Goal: Task Accomplishment & Management: Use online tool/utility

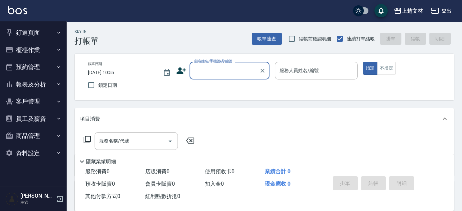
click at [18, 47] on button "櫃檯作業" at bounding box center [33, 49] width 61 height 17
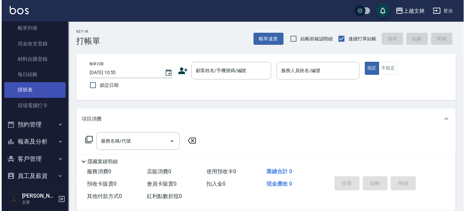
scroll to position [30, 0]
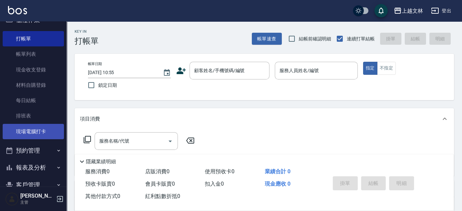
click at [48, 132] on link "現場電腦打卡" at bounding box center [33, 131] width 61 height 15
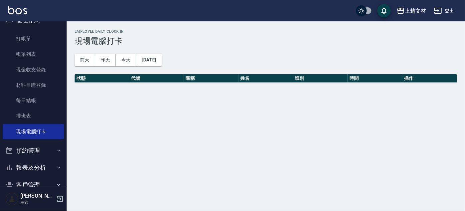
drag, startPoint x: 397, startPoint y: 155, endPoint x: 407, endPoint y: 94, distance: 61.5
click at [407, 95] on div "Employee Daily Clock In 現場電腦打卡 前天 昨天 今天 [DATE] 狀態 代號 暱稱 姓名 班別 時間 操作" at bounding box center [232, 105] width 465 height 211
drag, startPoint x: 465, startPoint y: 69, endPoint x: 464, endPoint y: 126, distance: 57.0
click at [462, 128] on div "Employee Daily Clock In 現場電腦打卡 前天 昨天 今天 [DATE] 狀態 代號 暱稱 姓名 班別 時間 操作" at bounding box center [232, 105] width 465 height 211
click at [127, 60] on button "今天" at bounding box center [126, 60] width 21 height 12
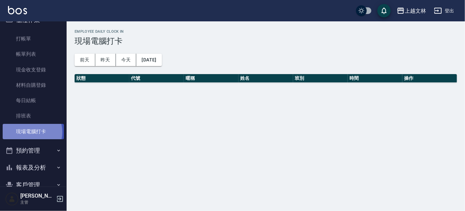
click at [29, 132] on link "現場電腦打卡" at bounding box center [33, 131] width 61 height 15
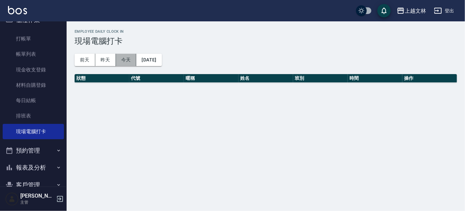
click at [124, 60] on button "今天" at bounding box center [126, 60] width 21 height 12
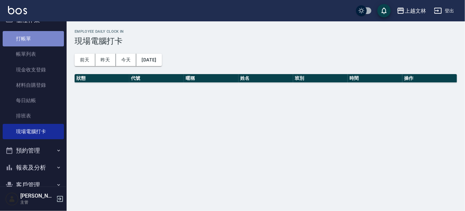
click at [34, 39] on link "打帳單" at bounding box center [33, 38] width 61 height 15
